Goal: Information Seeking & Learning: Learn about a topic

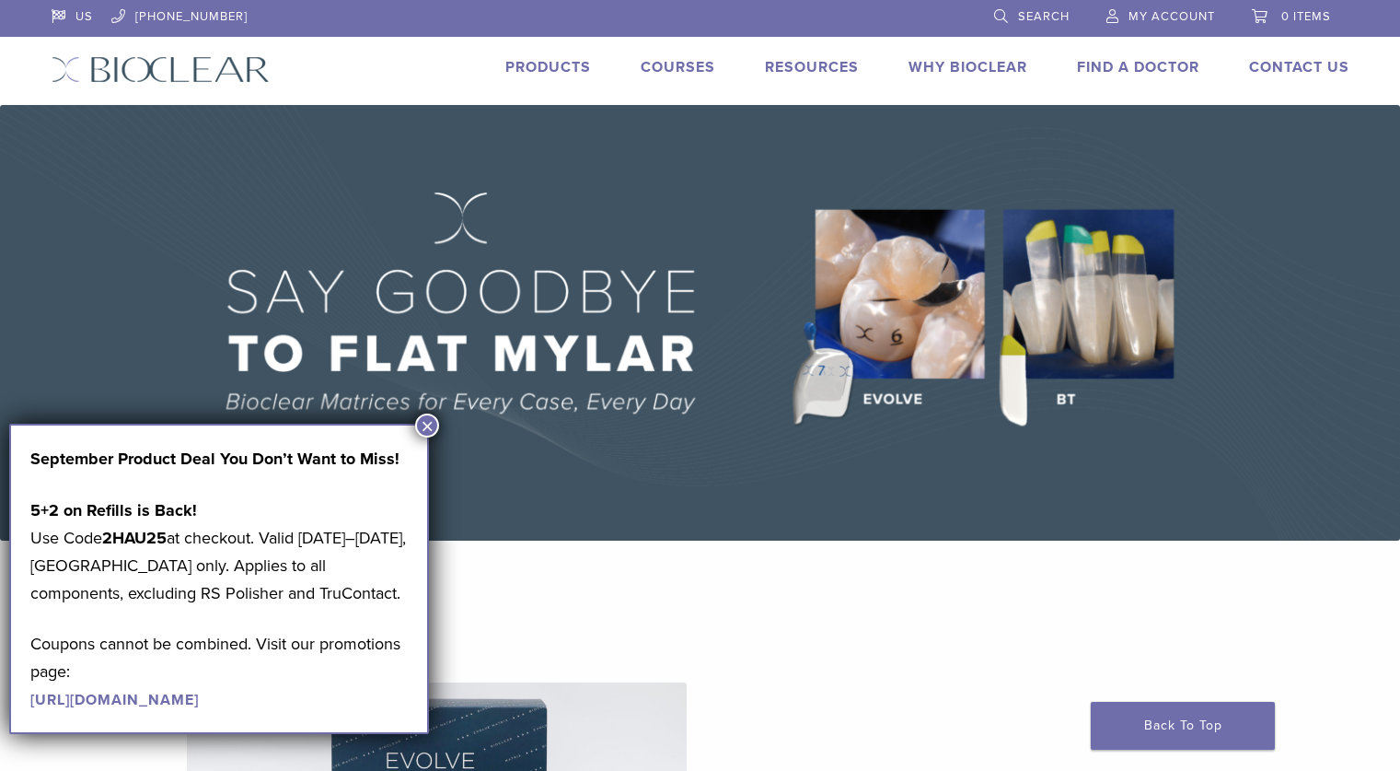
click at [421, 426] on button "×" at bounding box center [427, 425] width 24 height 24
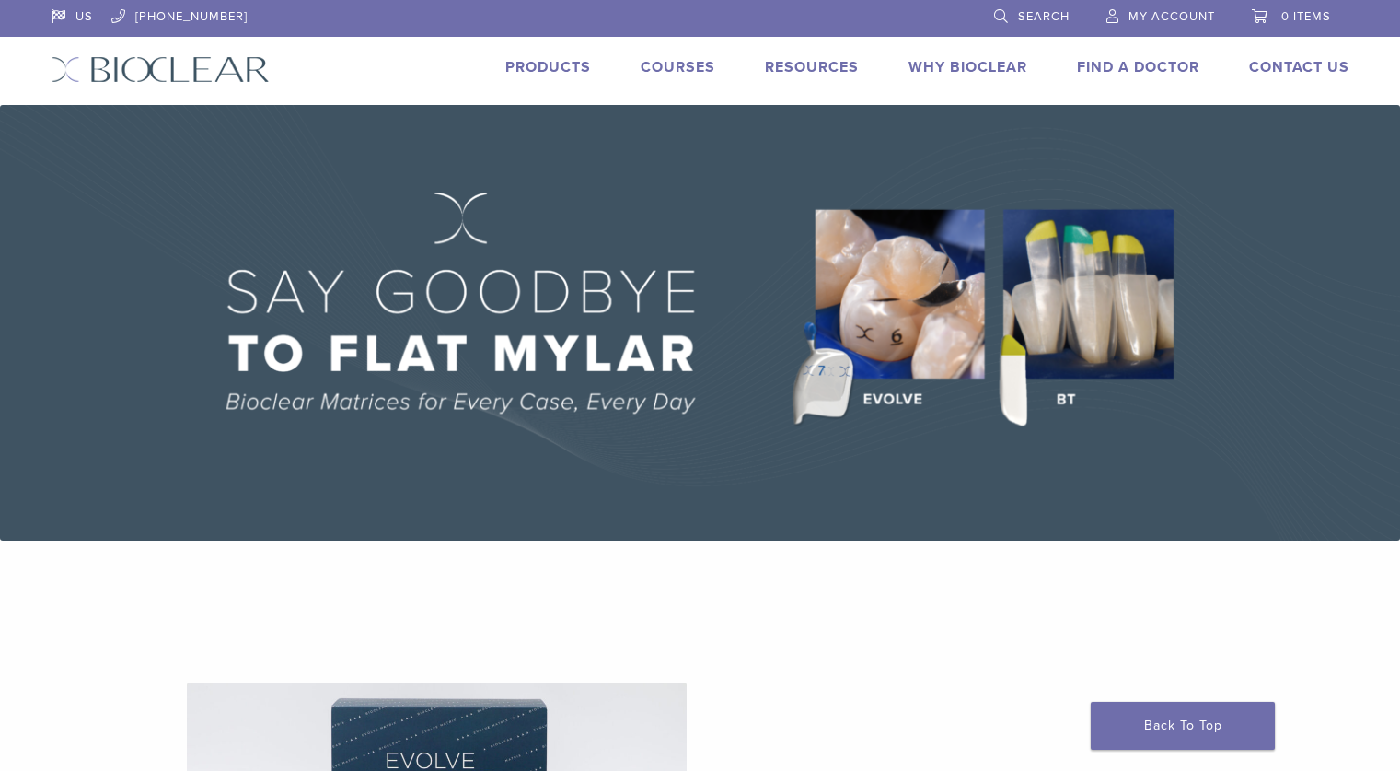
click at [547, 74] on link "Products" at bounding box center [548, 67] width 86 height 18
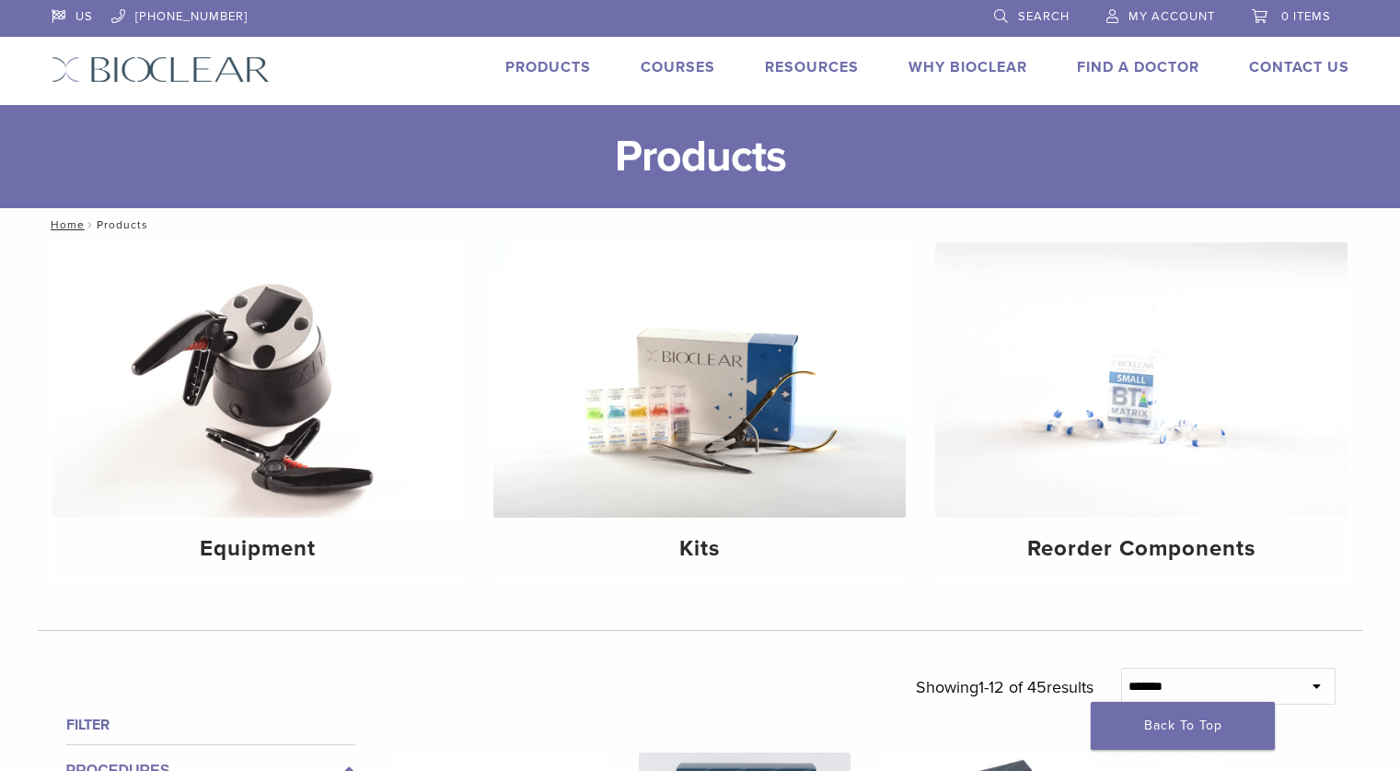
click at [956, 69] on link "Why Bioclear" at bounding box center [968, 67] width 119 height 18
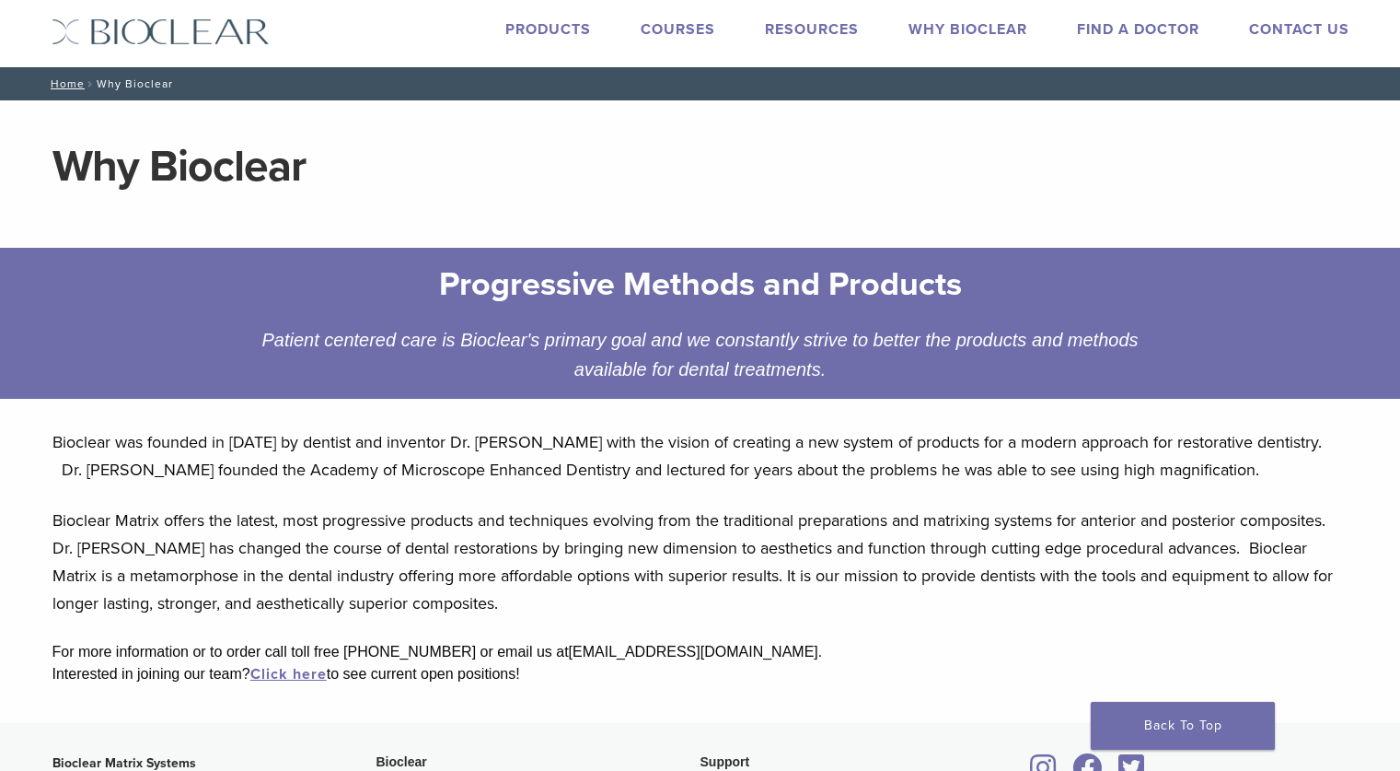
scroll to position [22, 0]
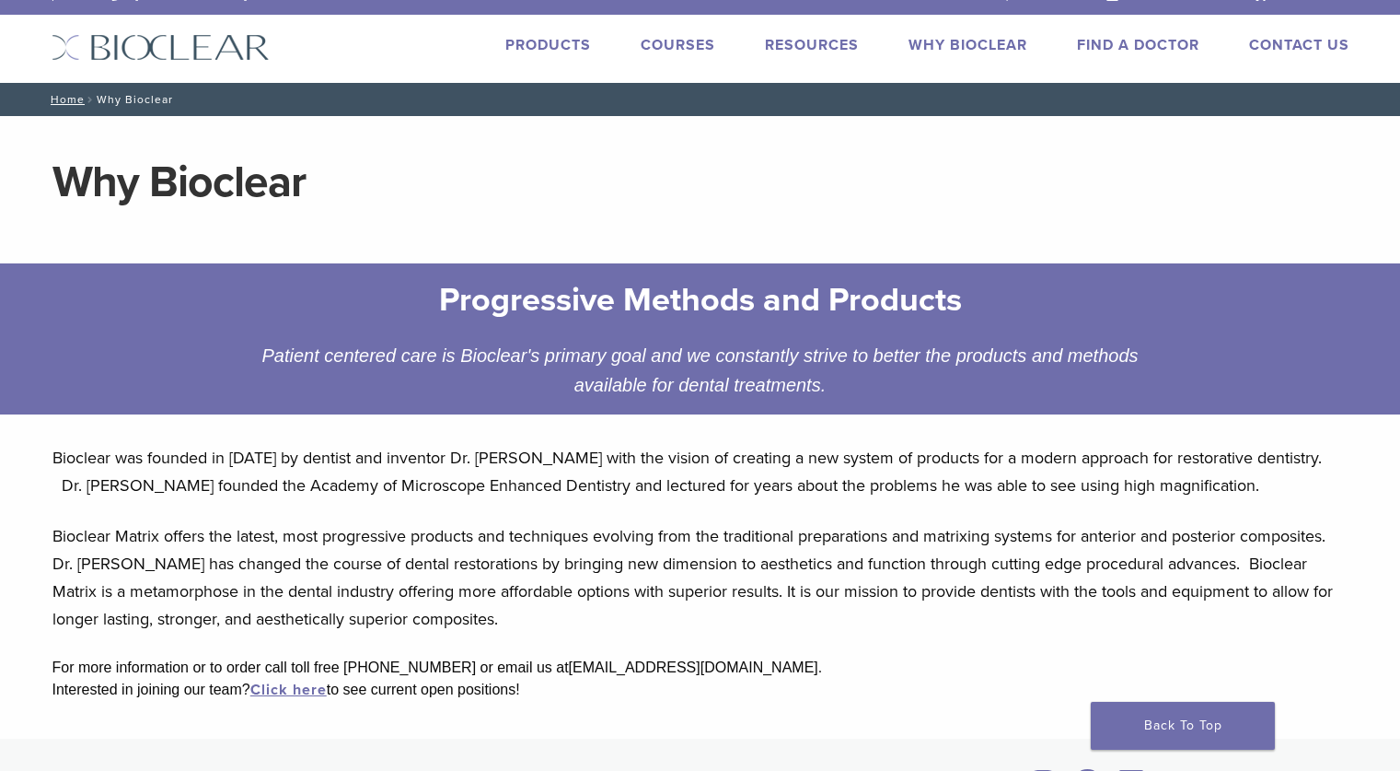
click at [693, 43] on link "Courses" at bounding box center [678, 45] width 75 height 18
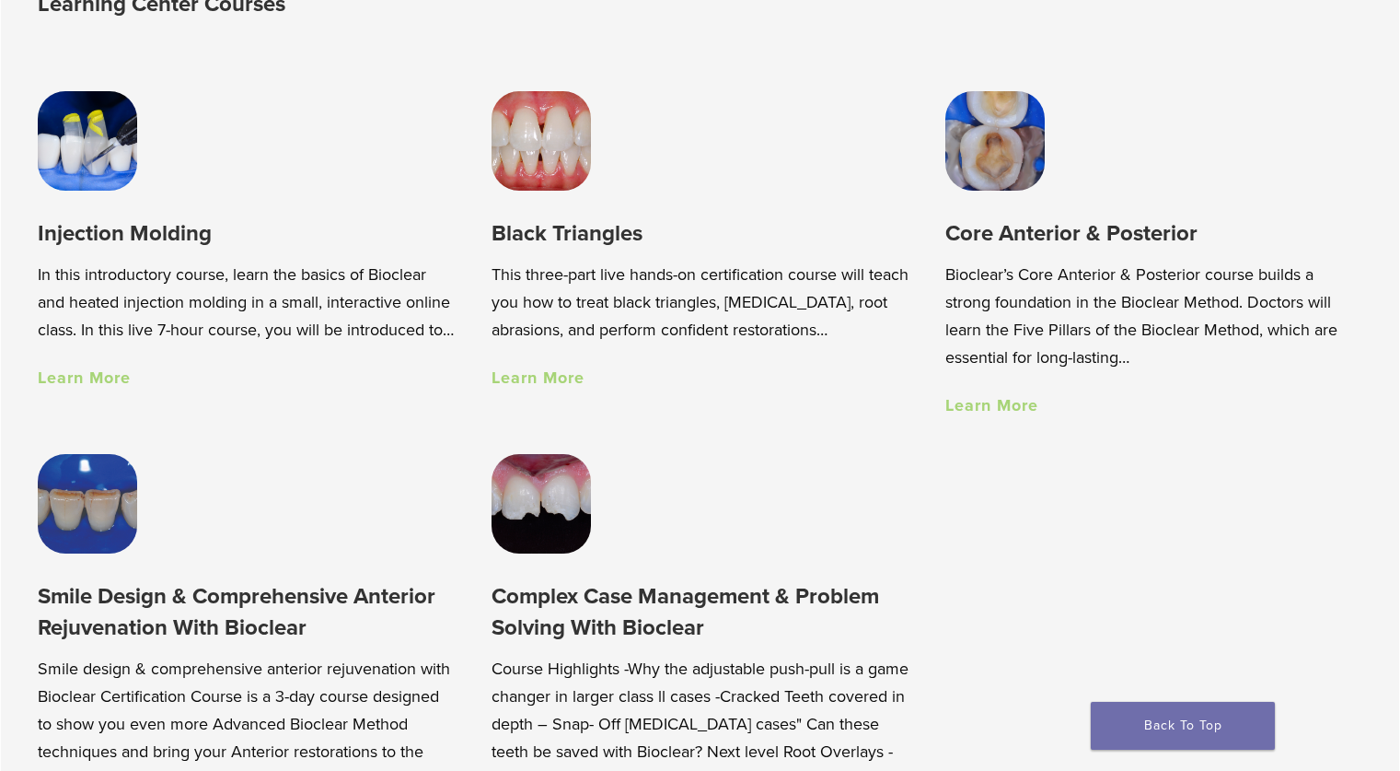
scroll to position [1327, 0]
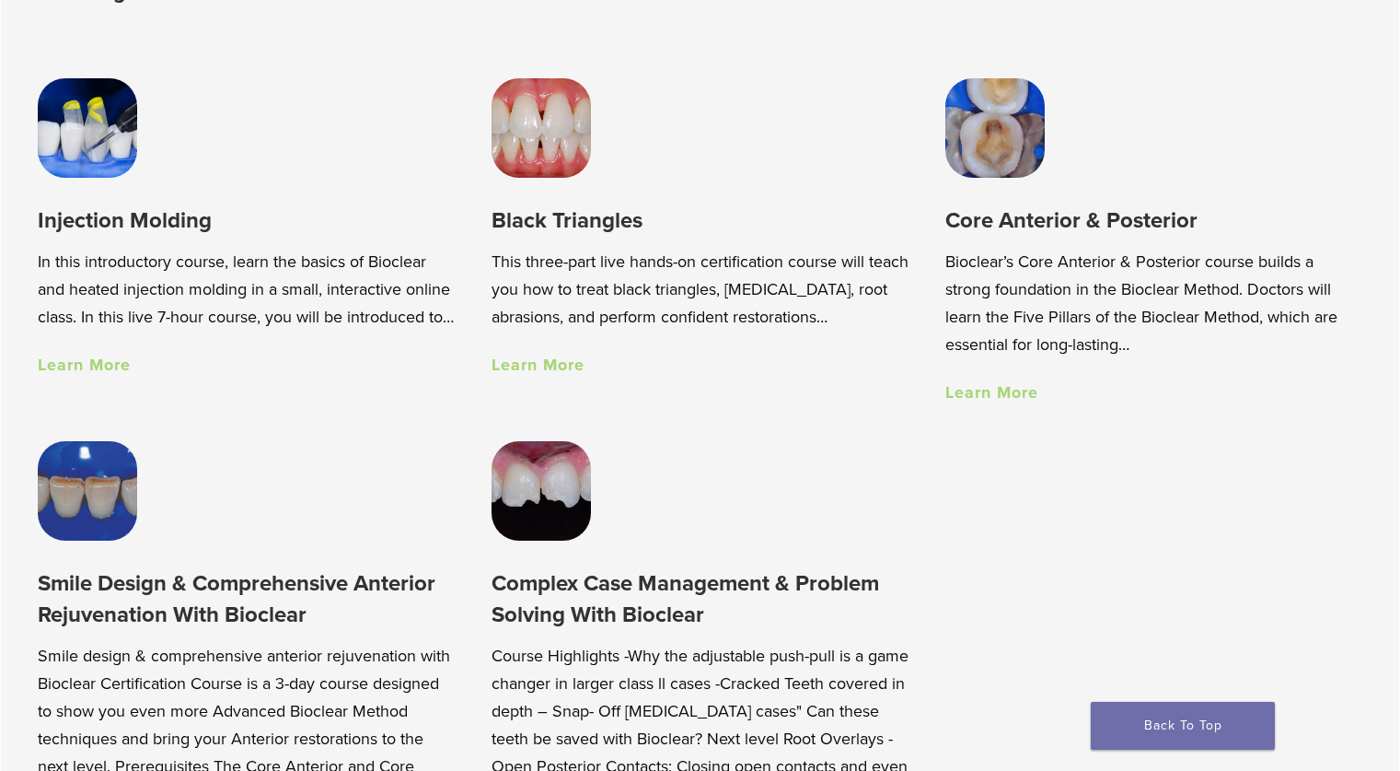
drag, startPoint x: 1408, startPoint y: 61, endPoint x: 1390, endPoint y: 246, distance: 185.9
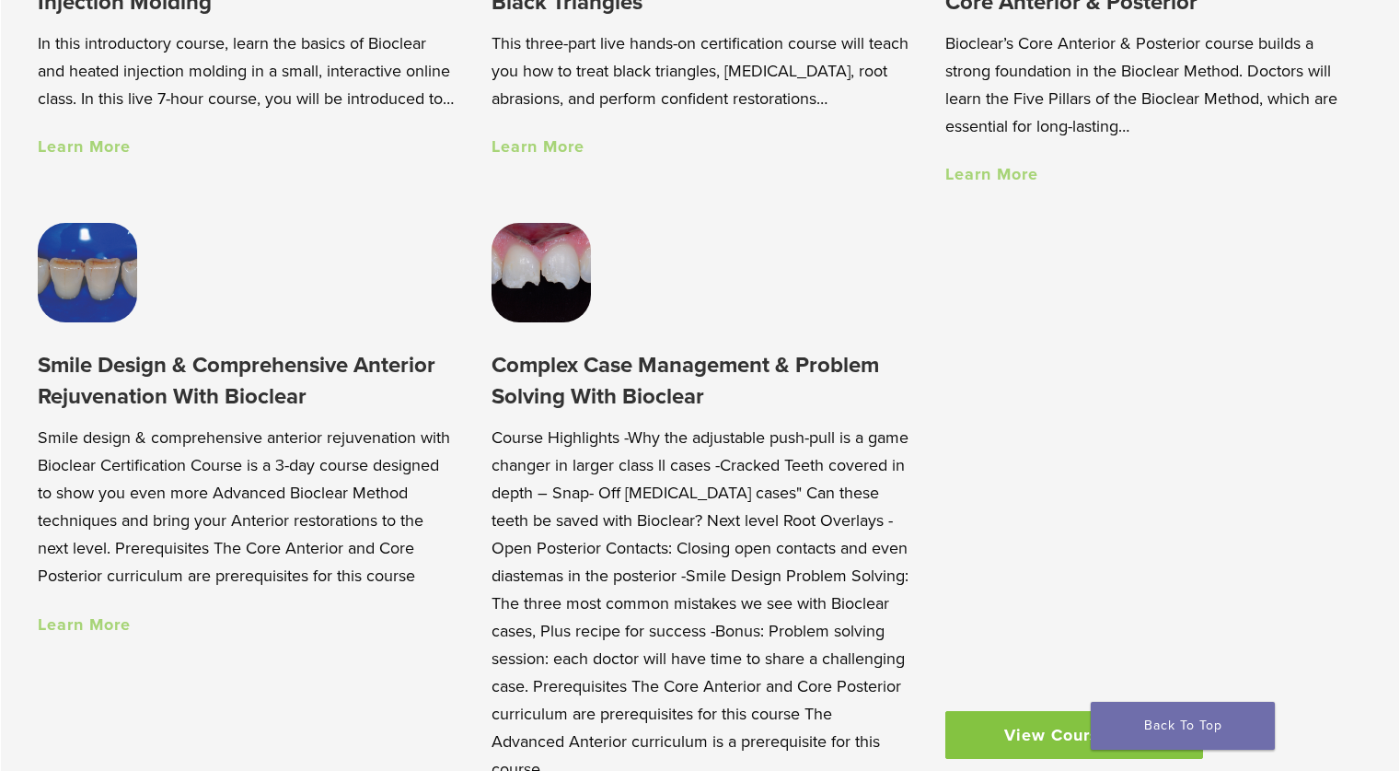
scroll to position [1538, 0]
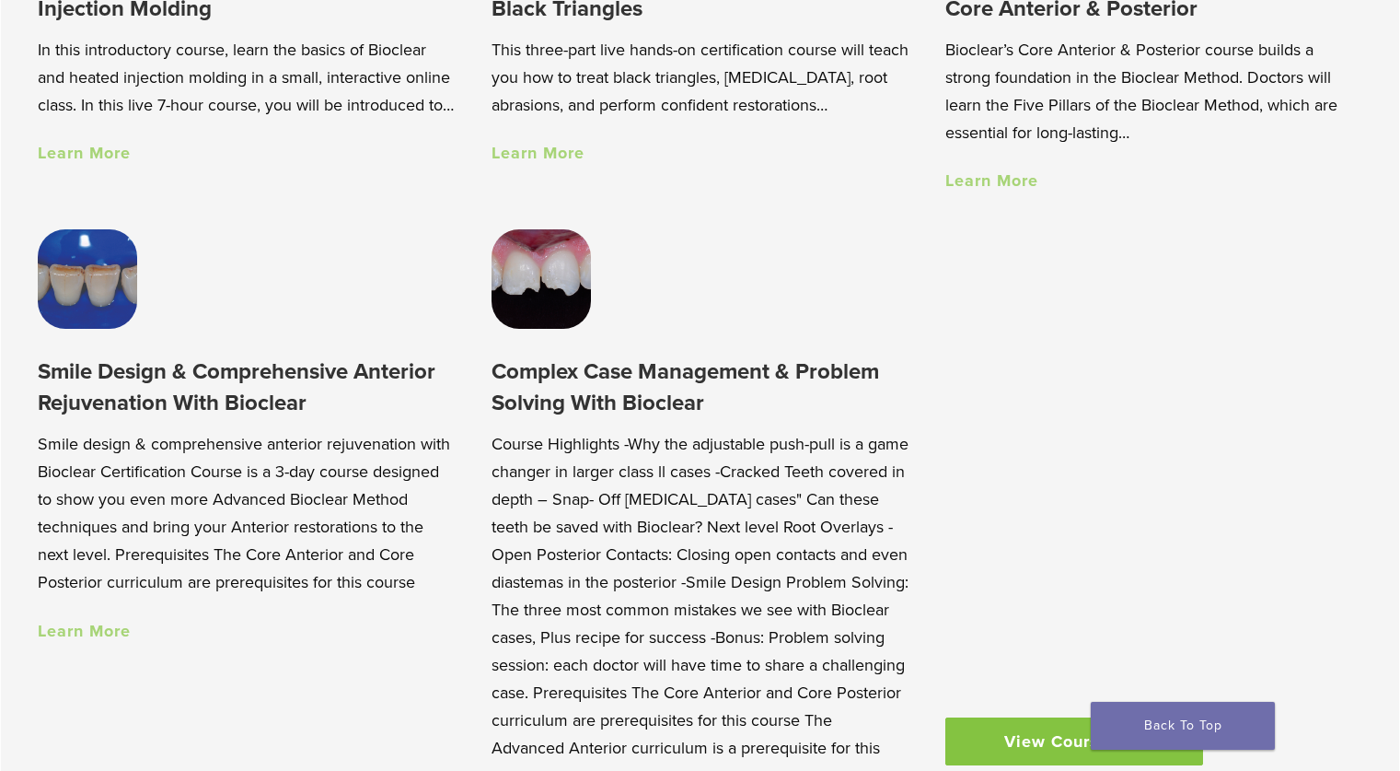
click at [76, 640] on link "Learn More" at bounding box center [84, 630] width 93 height 20
